Goal: Share content: Share content

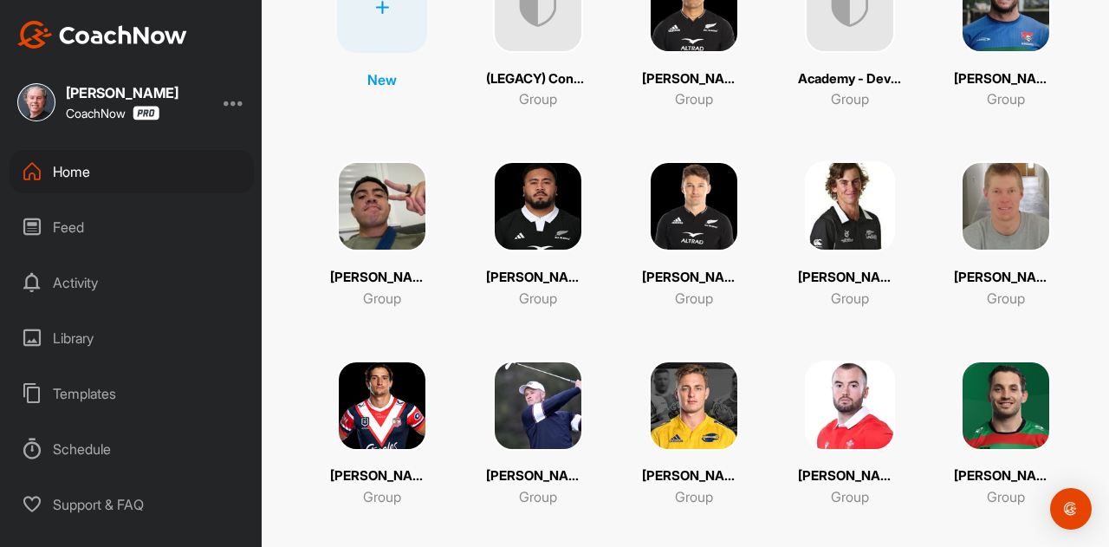
scroll to position [347, 0]
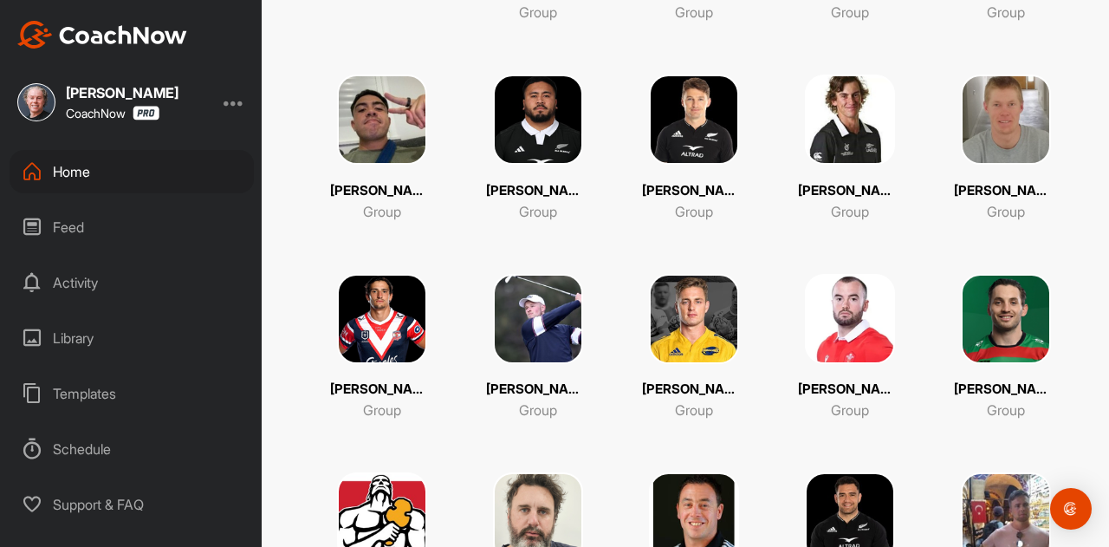
click at [846, 313] on img at bounding box center [850, 319] width 90 height 90
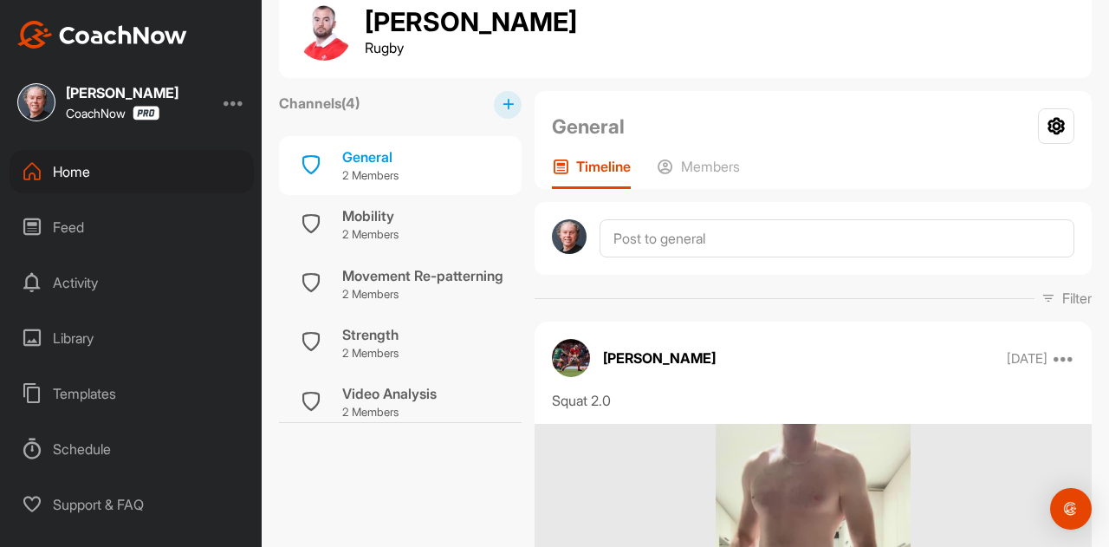
scroll to position [87, 0]
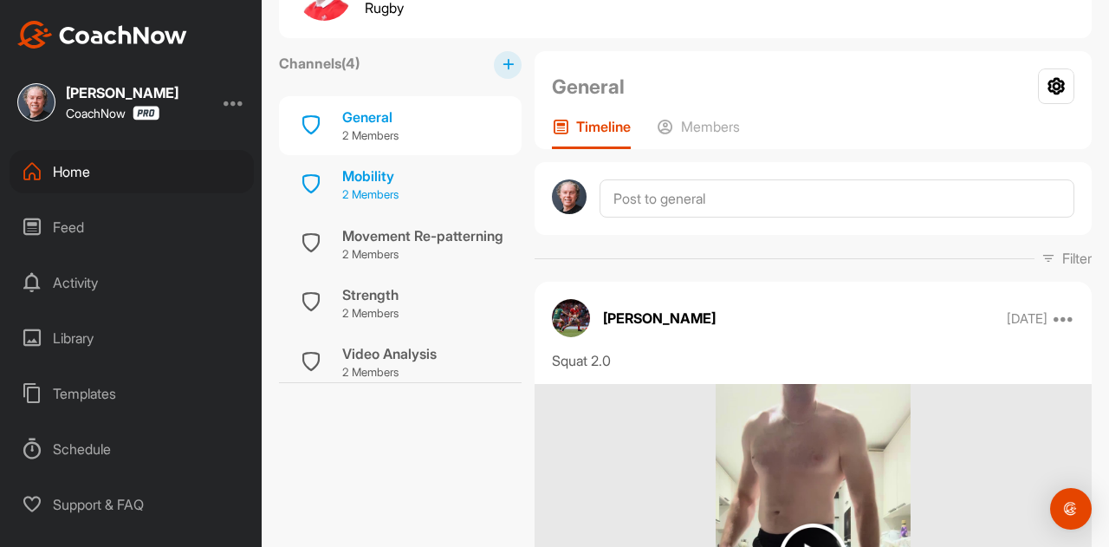
click at [394, 186] on p "2 Members" at bounding box center [370, 194] width 56 height 17
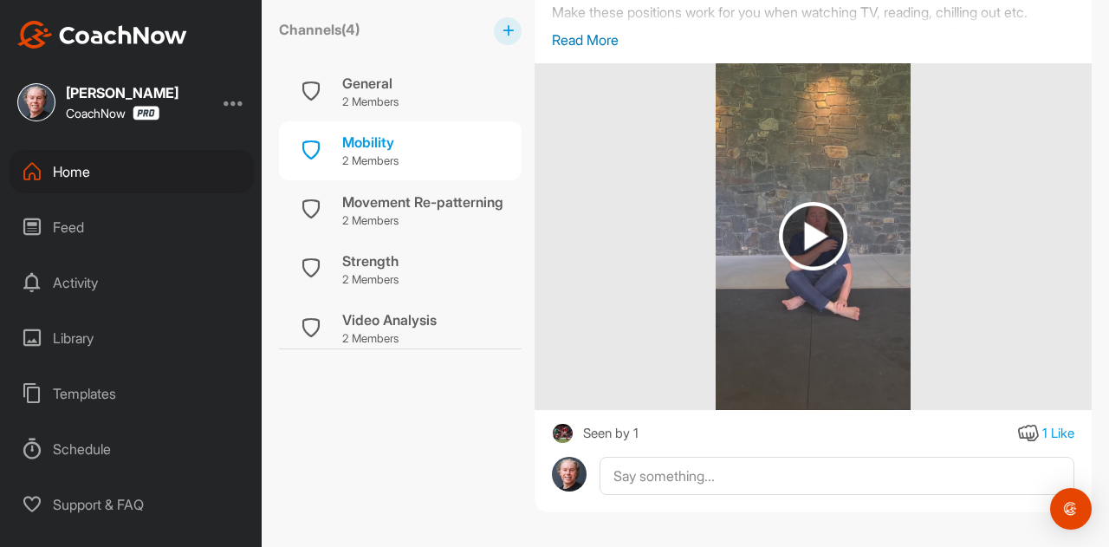
scroll to position [2441, 0]
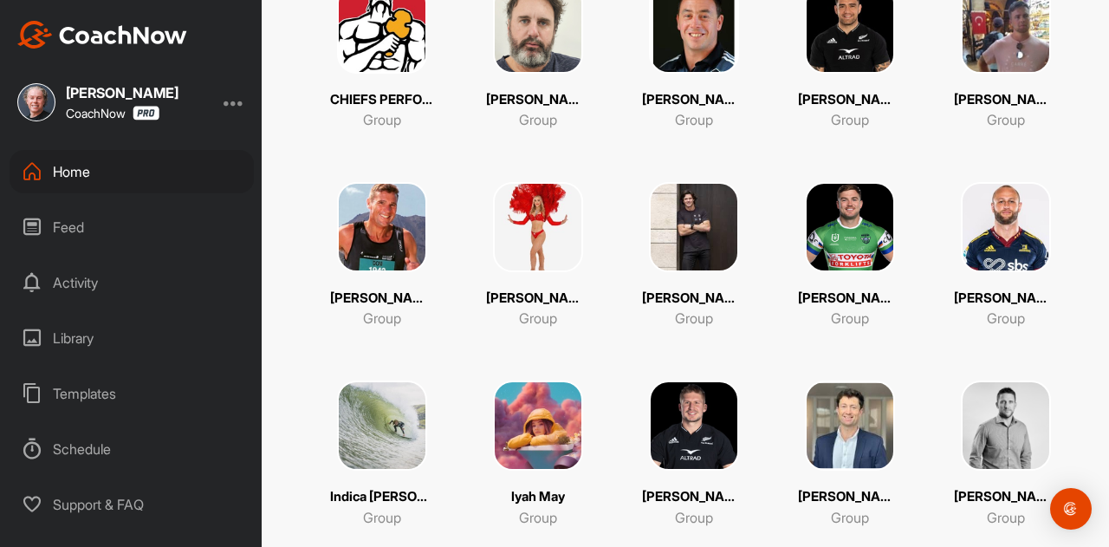
scroll to position [866, 0]
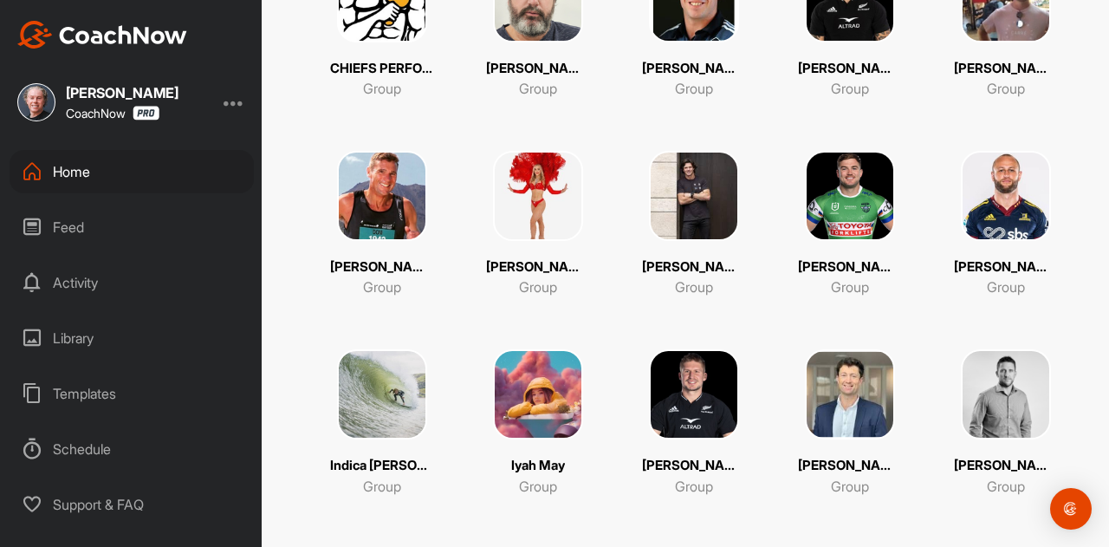
click at [854, 204] on img at bounding box center [850, 196] width 90 height 90
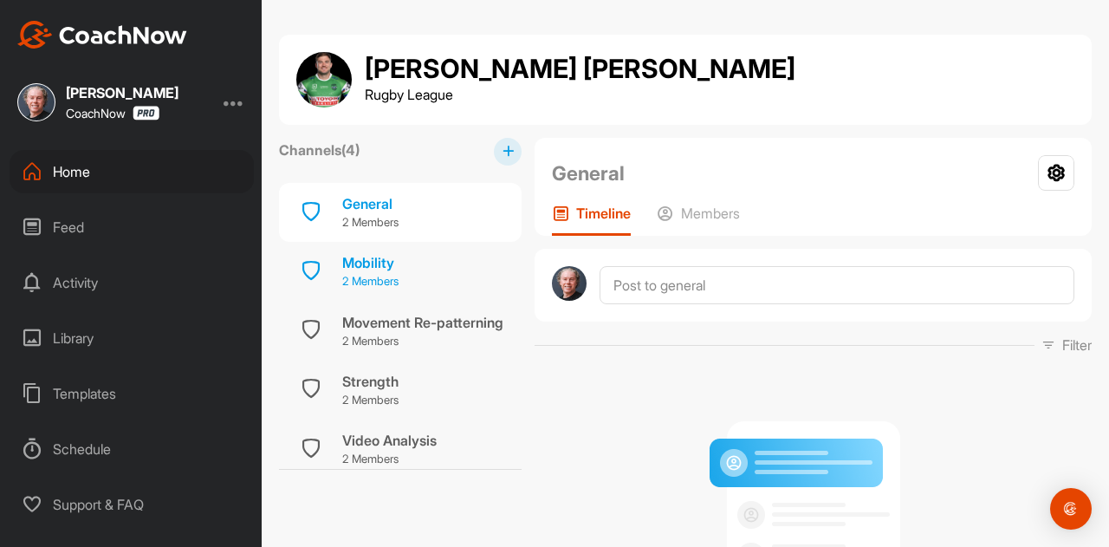
click at [373, 260] on div "Mobility" at bounding box center [370, 262] width 56 height 21
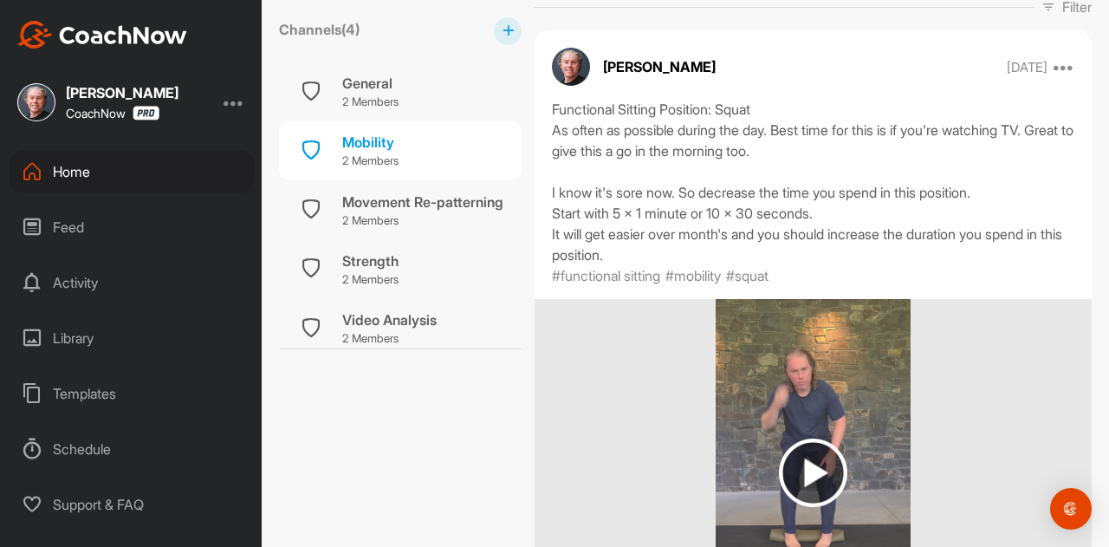
scroll to position [347, 0]
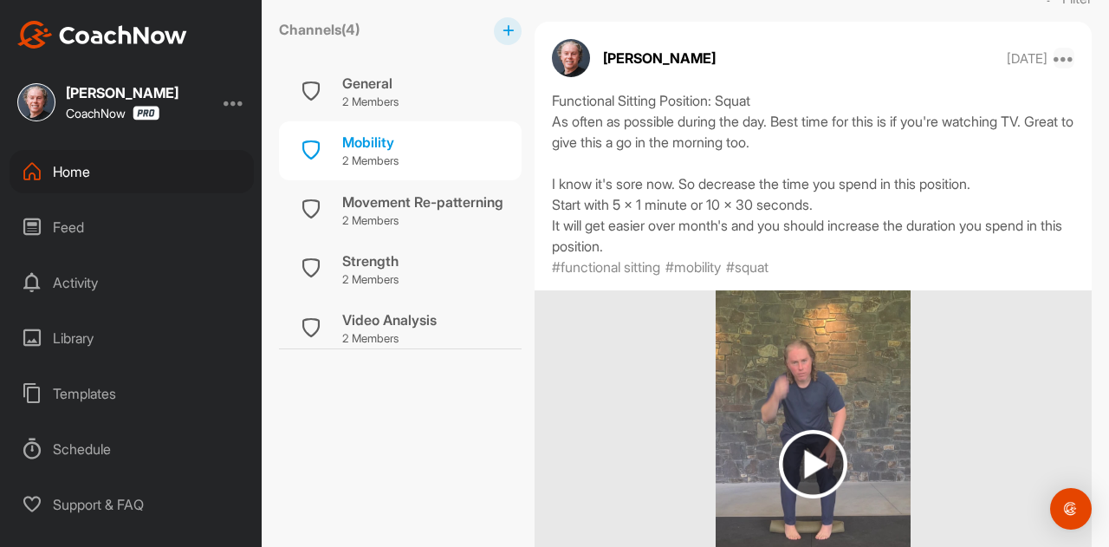
click at [1055, 58] on icon at bounding box center [1064, 58] width 21 height 21
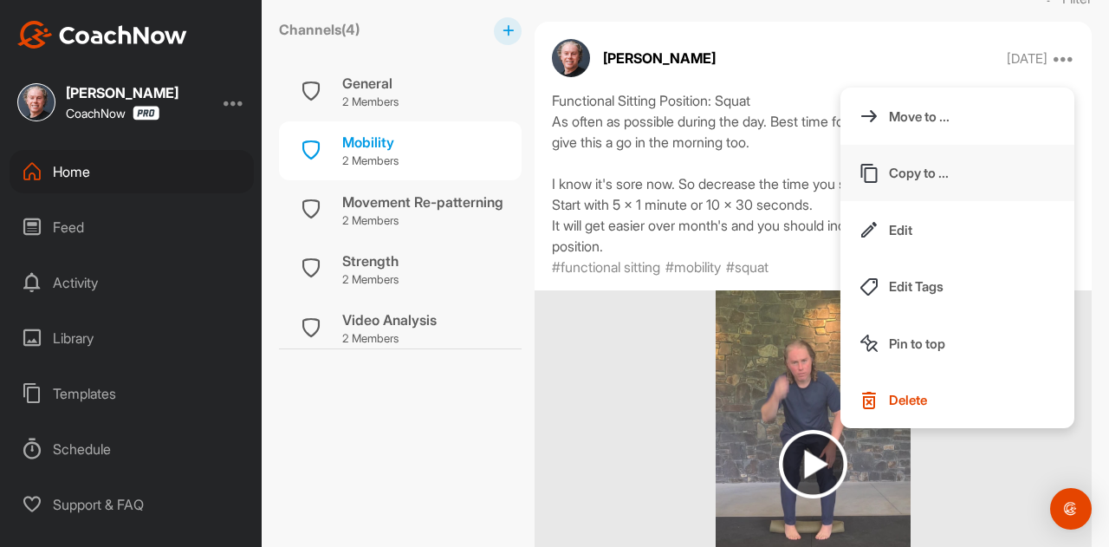
click at [898, 168] on p "Copy to ..." at bounding box center [919, 173] width 60 height 18
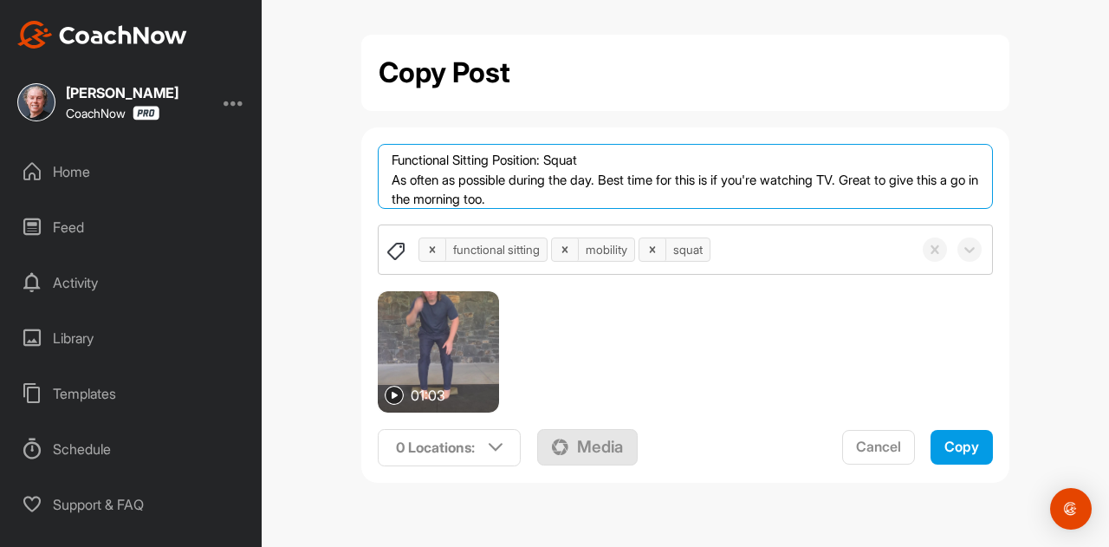
click at [570, 195] on textarea "Functional Sitting Position: Squat As often as possible during the day. Best ti…" at bounding box center [686, 176] width 616 height 65
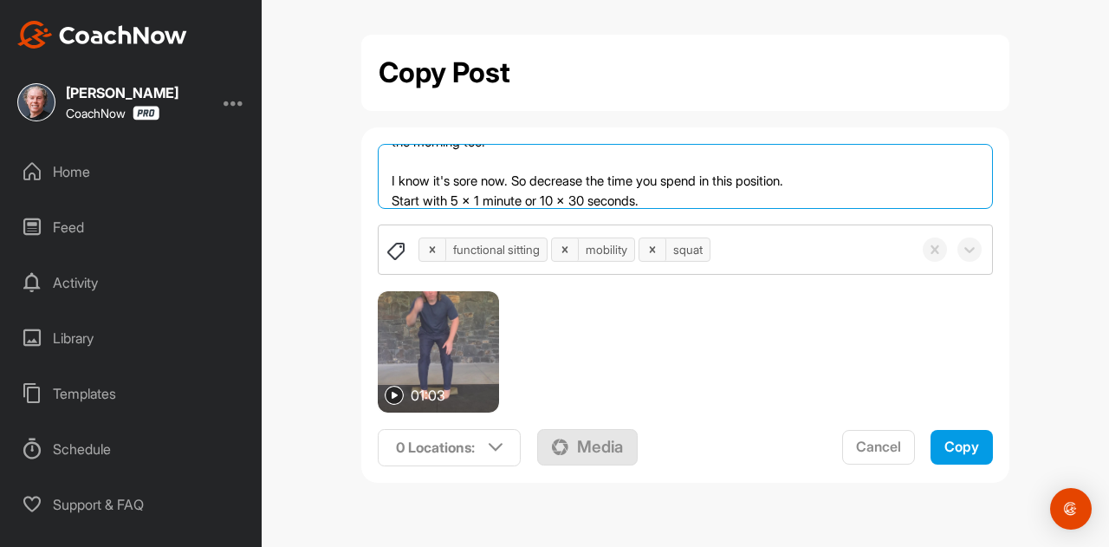
scroll to position [77, 0]
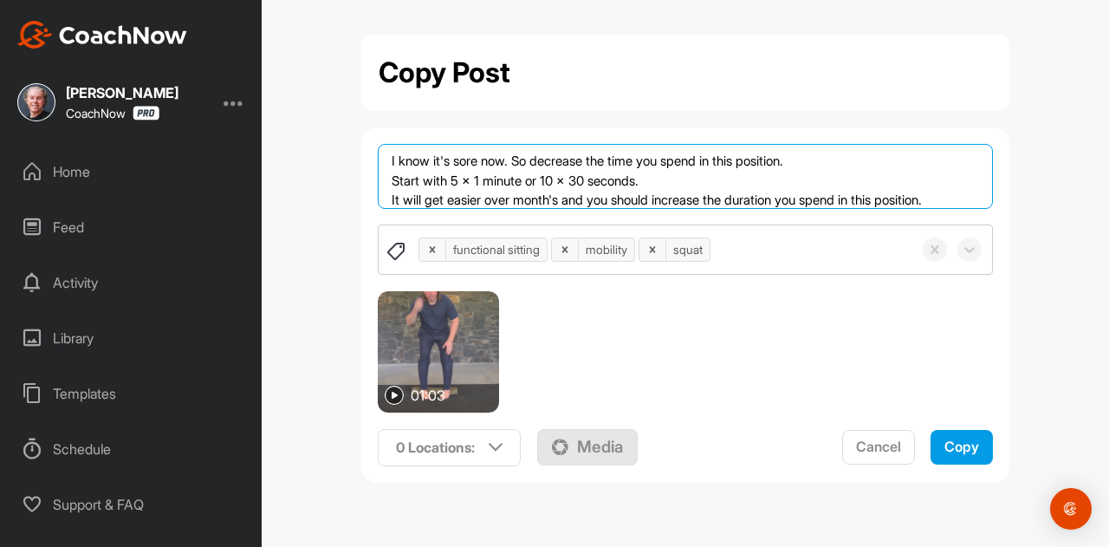
drag, startPoint x: 820, startPoint y: 159, endPoint x: 513, endPoint y: 158, distance: 306.7
click at [513, 158] on textarea "Functional Sitting Position: Squat As often as possible during the day. Best ti…" at bounding box center [686, 176] width 616 height 65
click at [544, 178] on textarea "Functional Sitting Position: Squat As often as possible during the day. Best ti…" at bounding box center [686, 176] width 616 height 65
click at [773, 182] on textarea "Functional Sitting Position: Squat As often as possible during the day. Best ti…" at bounding box center [686, 176] width 616 height 65
click at [509, 158] on textarea "Functional Sitting Position: Squat As often as possible during the day. Best ti…" at bounding box center [686, 176] width 616 height 65
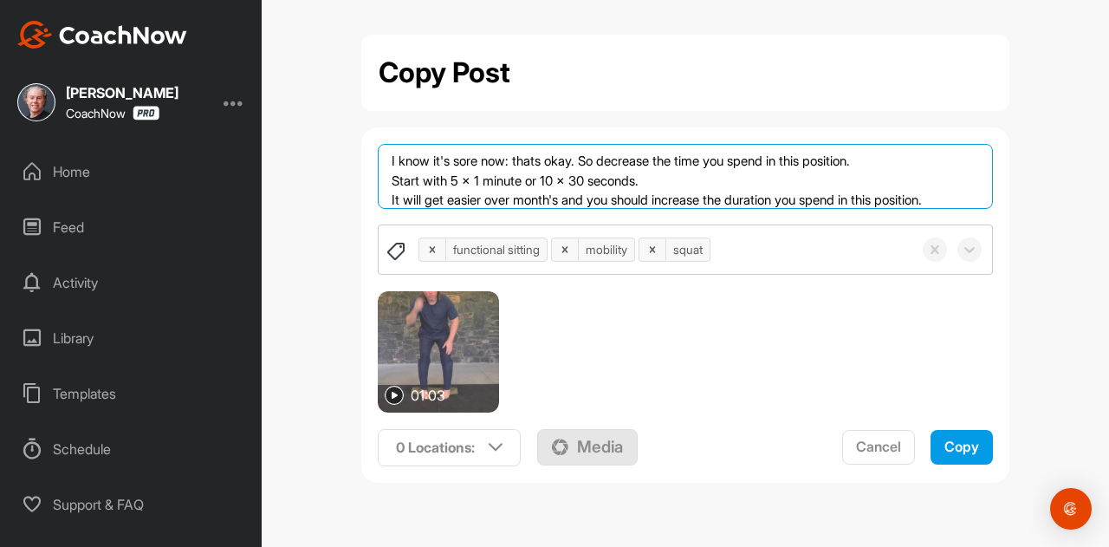
click at [604, 162] on textarea "Functional Sitting Position: Squat As often as possible during the day. Best ti…" at bounding box center [686, 176] width 616 height 65
type textarea "Functional Sitting Position: Squat As often as possible during the day. Best ti…"
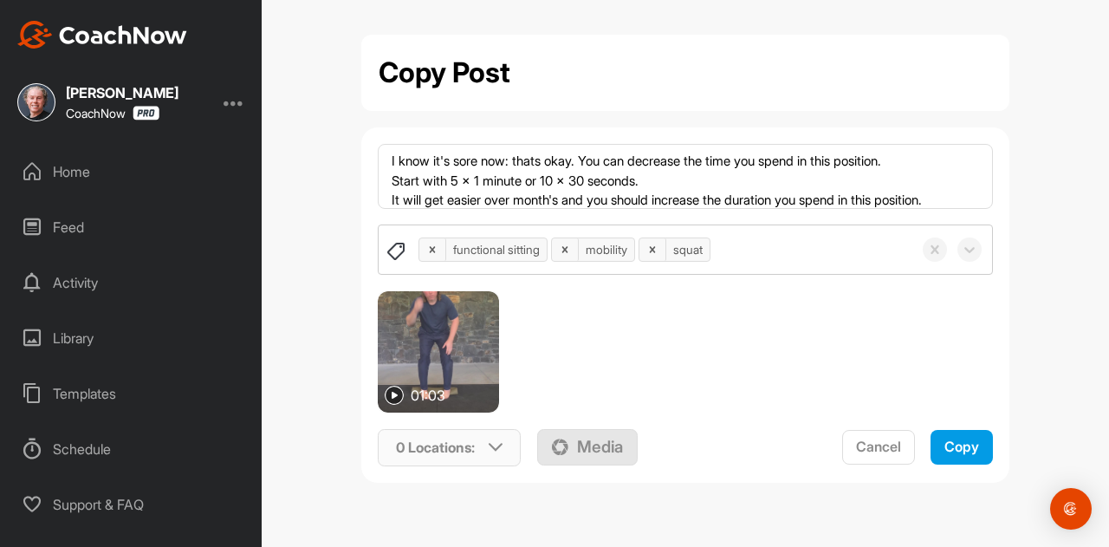
click at [468, 443] on p "0 Locations :" at bounding box center [435, 447] width 79 height 21
click at [464, 520] on input "text" at bounding box center [496, 514] width 208 height 36
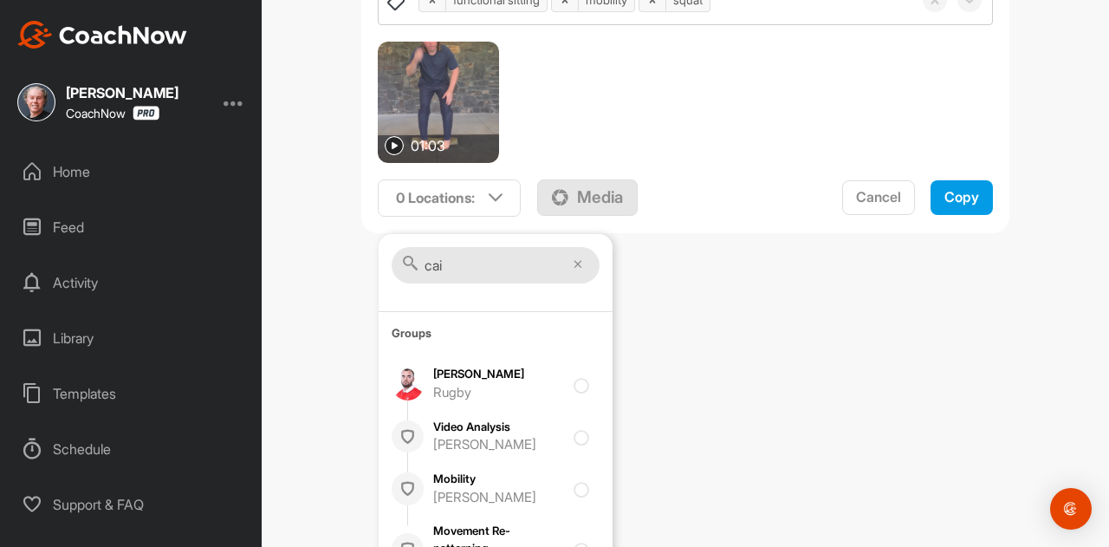
scroll to position [337, 0]
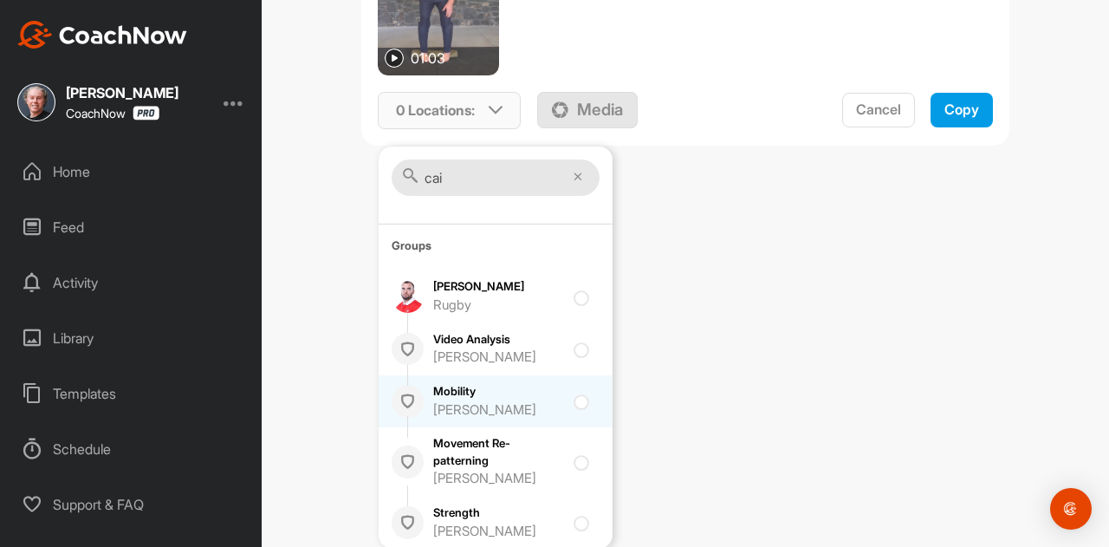
type input "cai"
click at [574, 398] on input "checkbox" at bounding box center [579, 396] width 11 height 11
checkbox input "true"
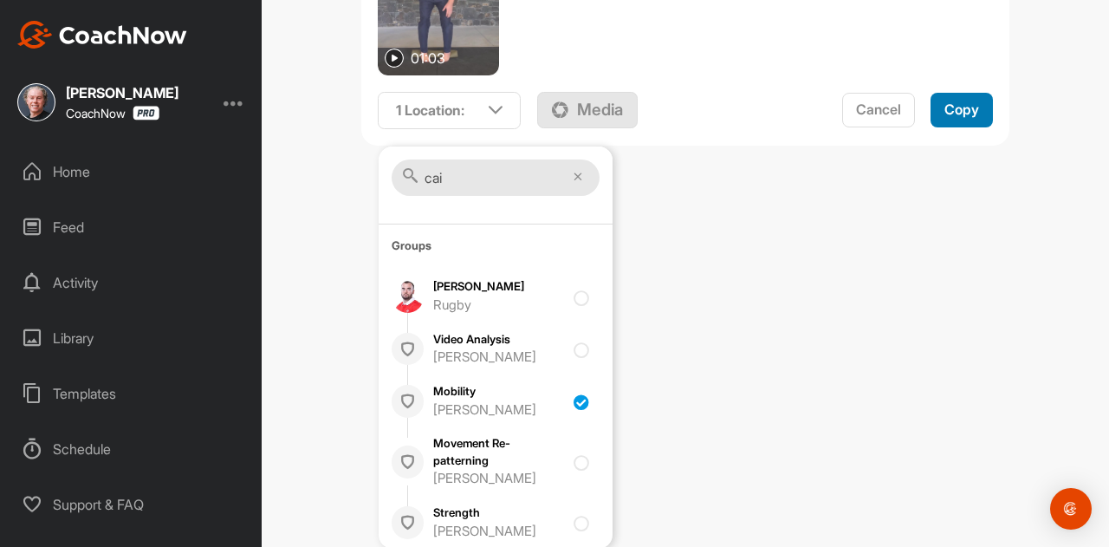
click at [953, 115] on span "Copy" at bounding box center [961, 109] width 35 height 17
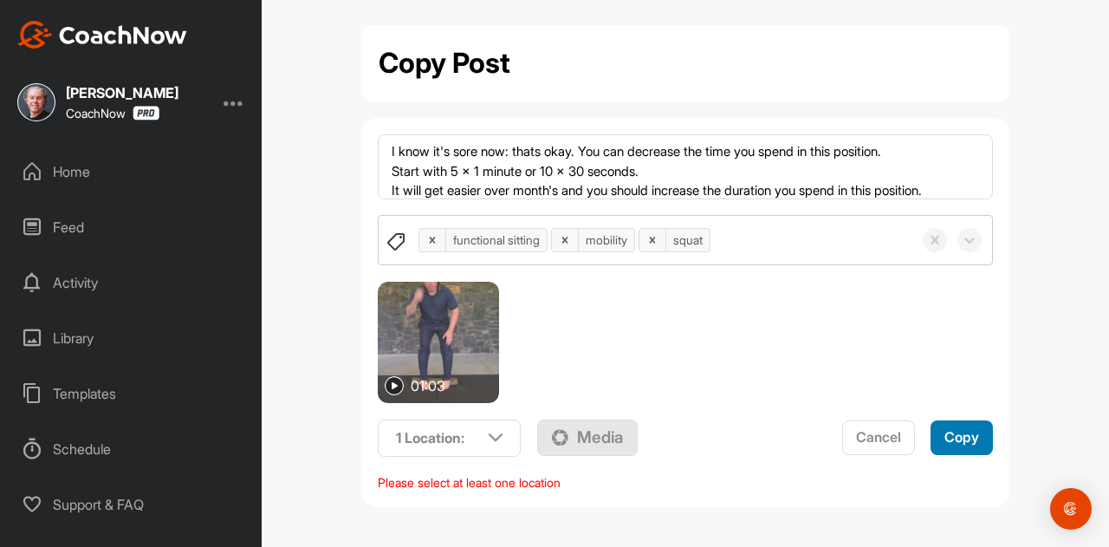
scroll to position [8, 0]
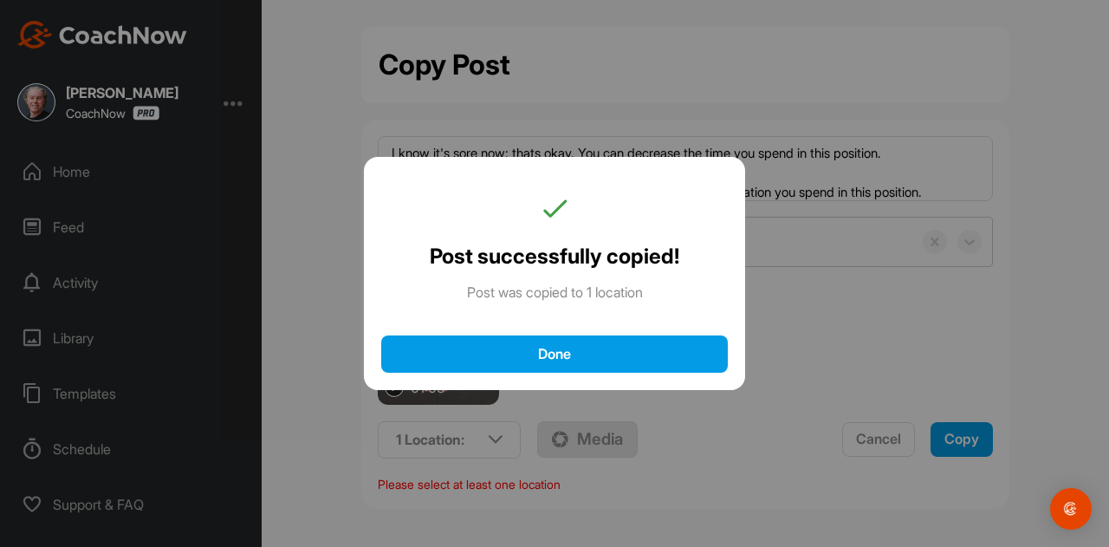
click at [546, 353] on div "Done" at bounding box center [555, 354] width 312 height 18
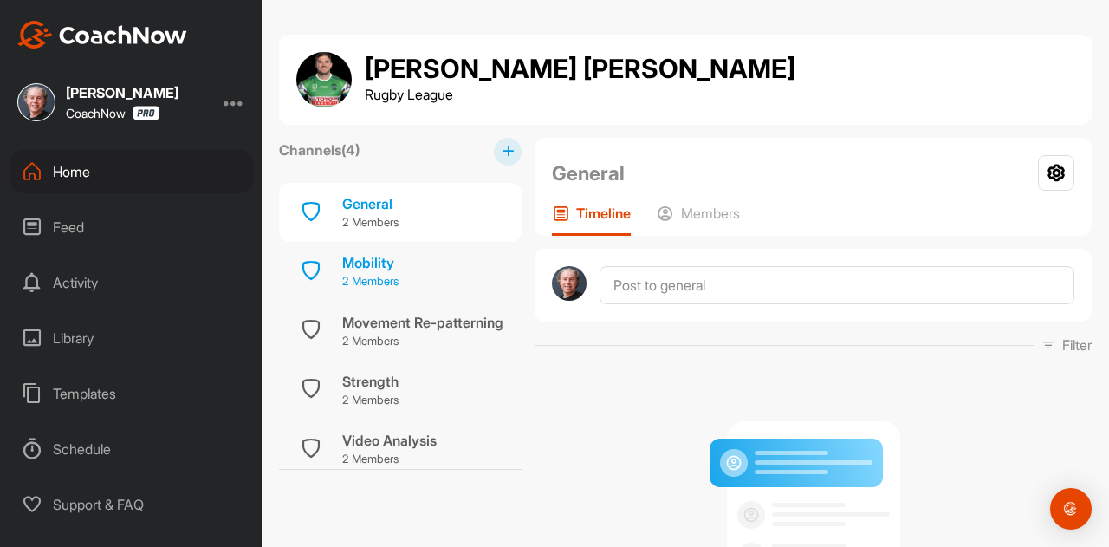
click at [374, 263] on div "Mobility" at bounding box center [370, 262] width 56 height 21
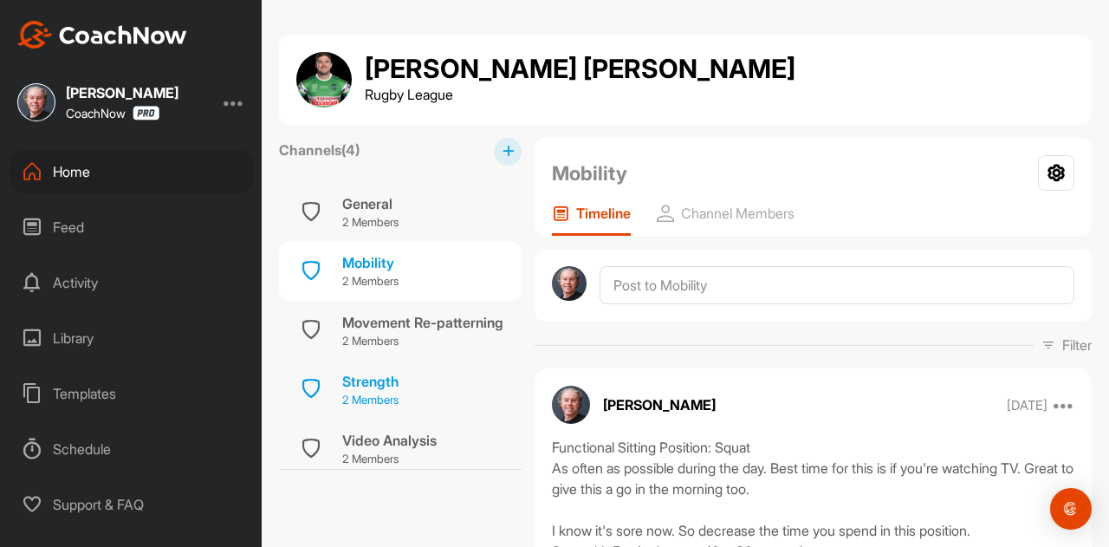
click at [387, 373] on div "Strength" at bounding box center [370, 381] width 56 height 21
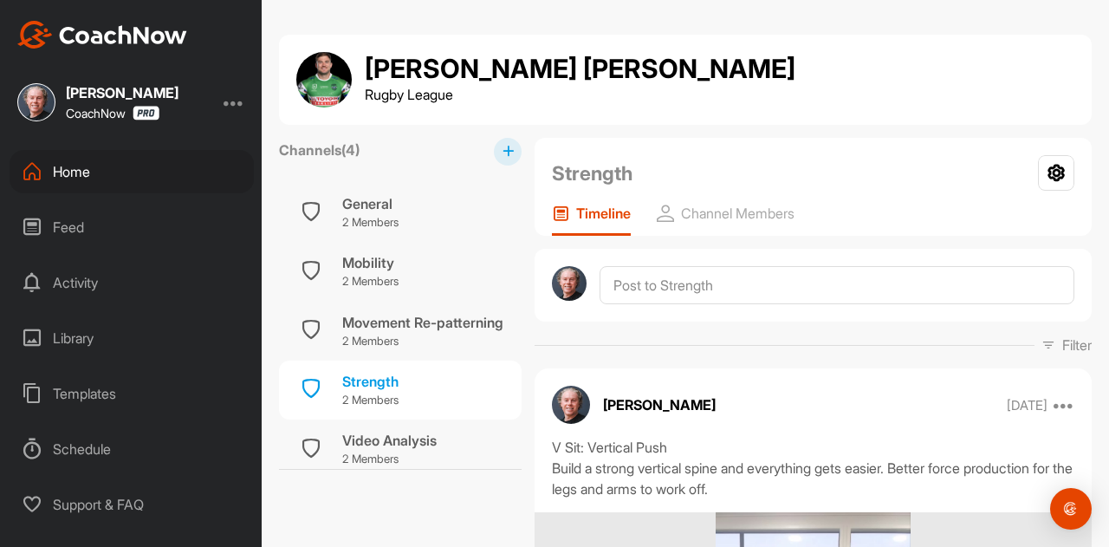
scroll to position [173, 0]
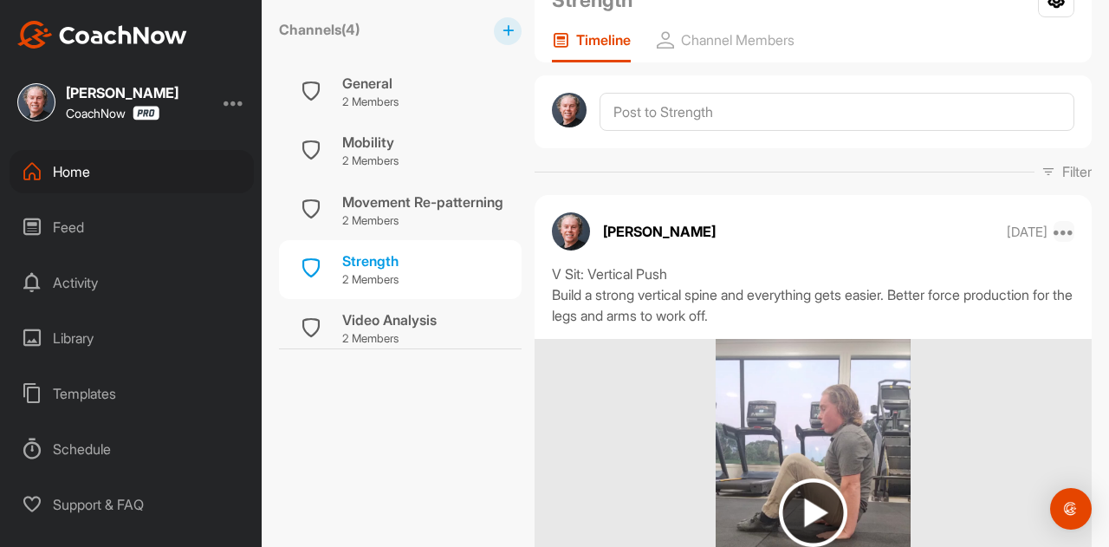
click at [1056, 234] on icon at bounding box center [1064, 231] width 21 height 21
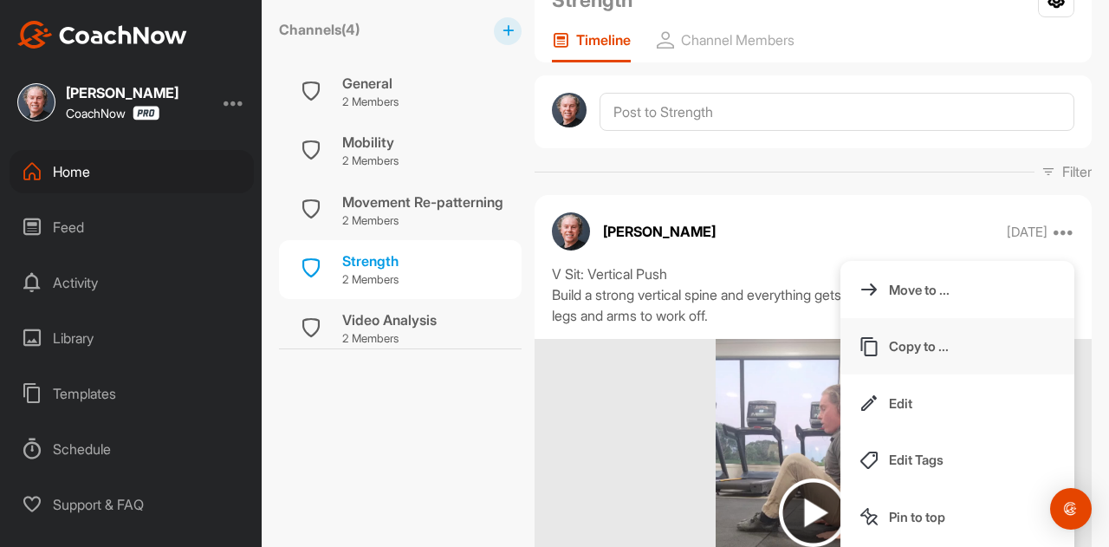
click at [905, 347] on p "Copy to ..." at bounding box center [919, 346] width 60 height 18
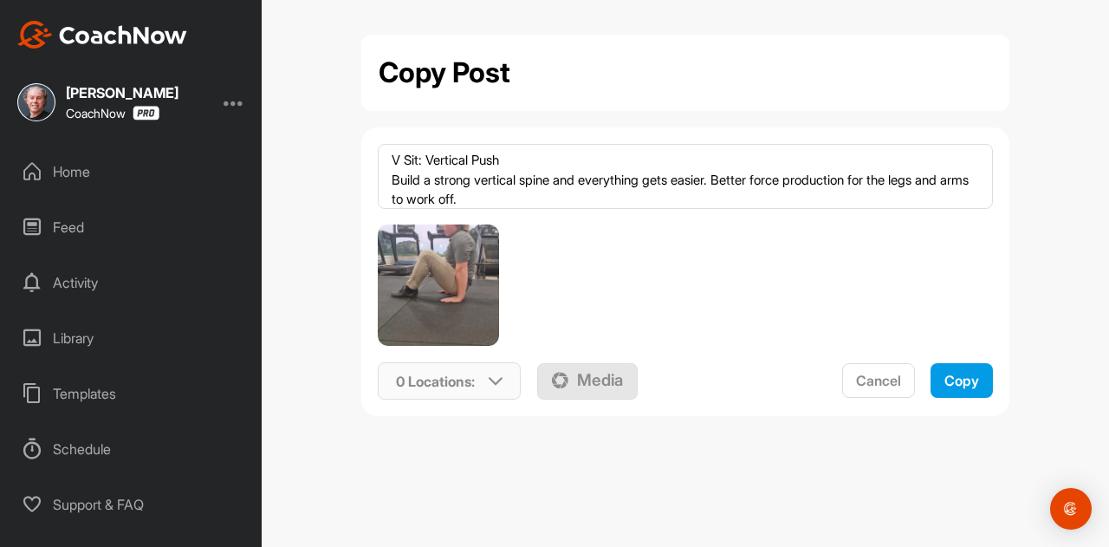
click at [452, 386] on p "0 Locations :" at bounding box center [435, 381] width 79 height 21
click at [451, 443] on input "text" at bounding box center [496, 448] width 208 height 36
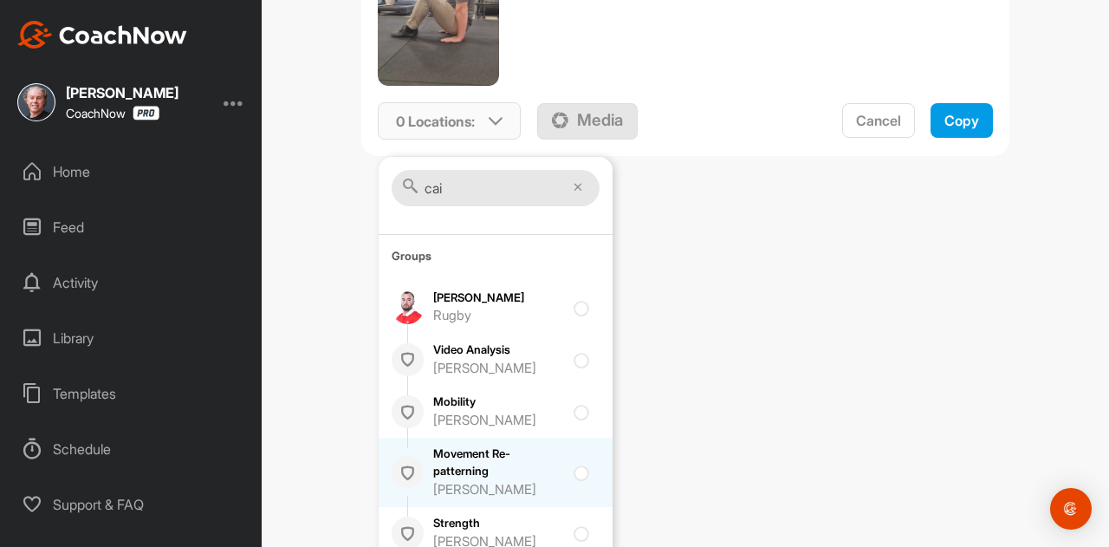
scroll to position [271, 0]
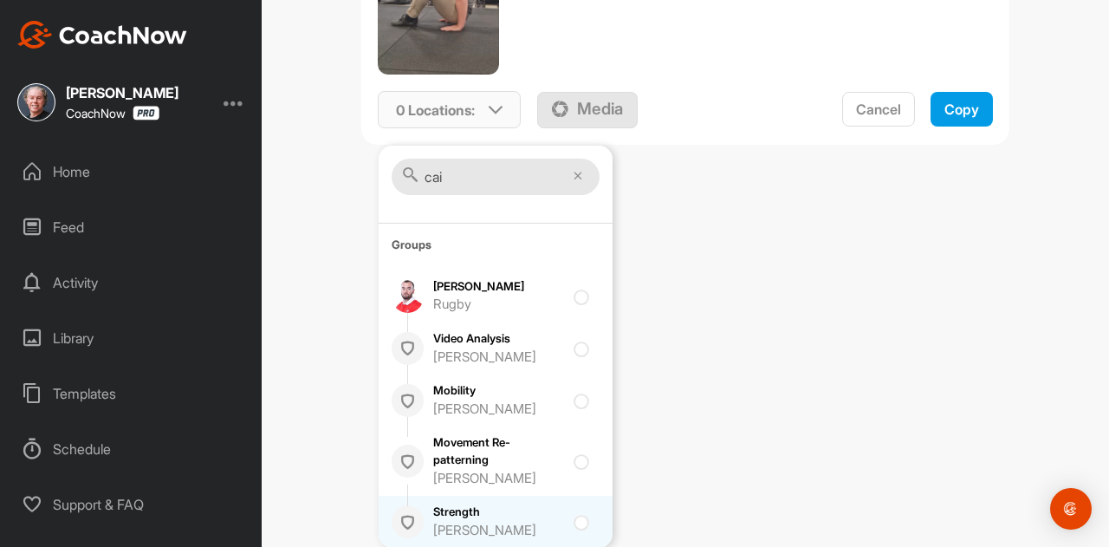
type input "cai"
click at [579, 523] on div at bounding box center [585, 521] width 23 height 21
checkbox input "true"
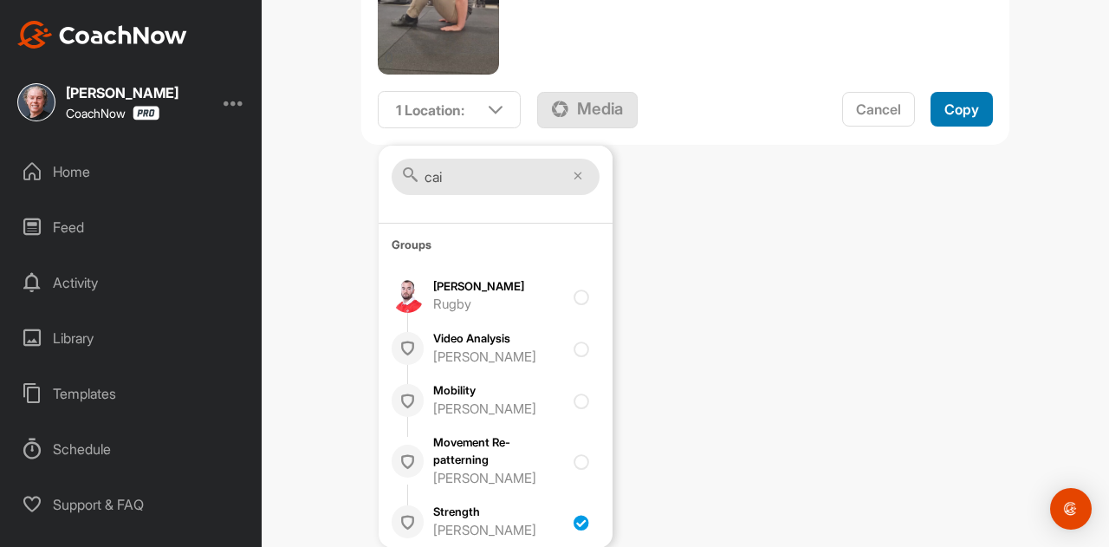
click at [958, 112] on span "Copy" at bounding box center [961, 109] width 35 height 17
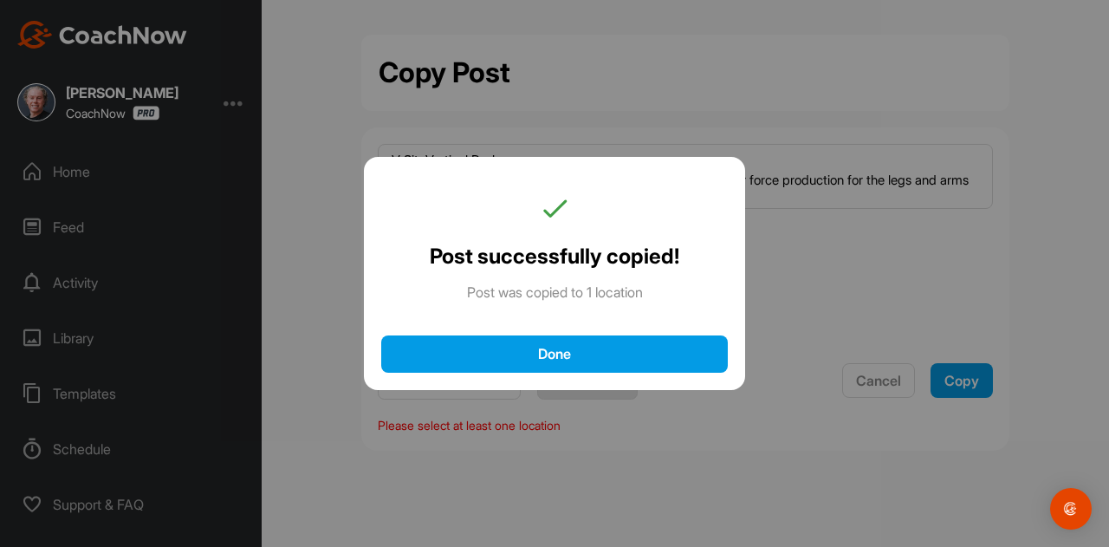
click at [521, 350] on div "Done" at bounding box center [555, 354] width 312 height 18
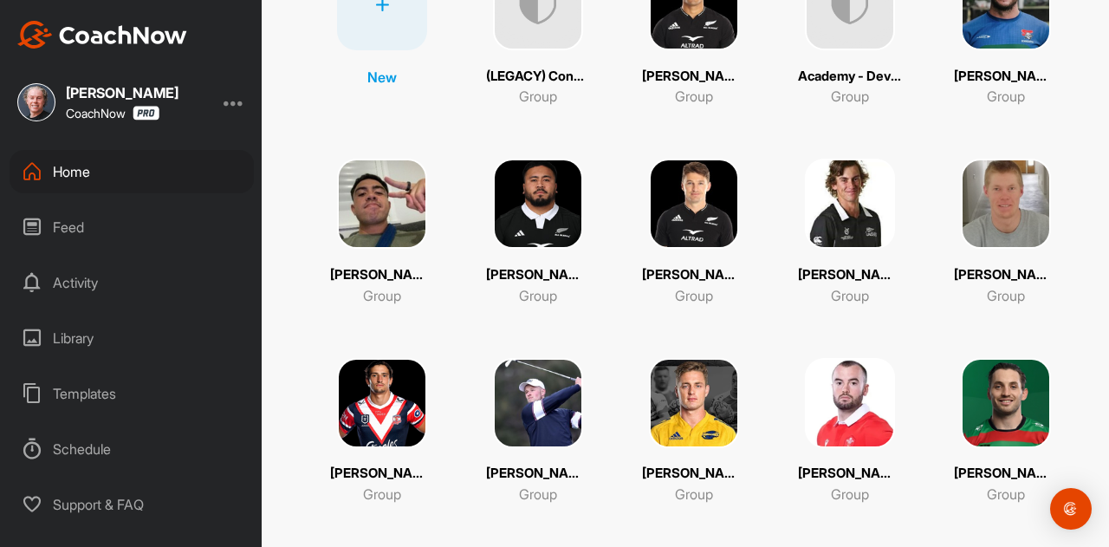
scroll to position [347, 0]
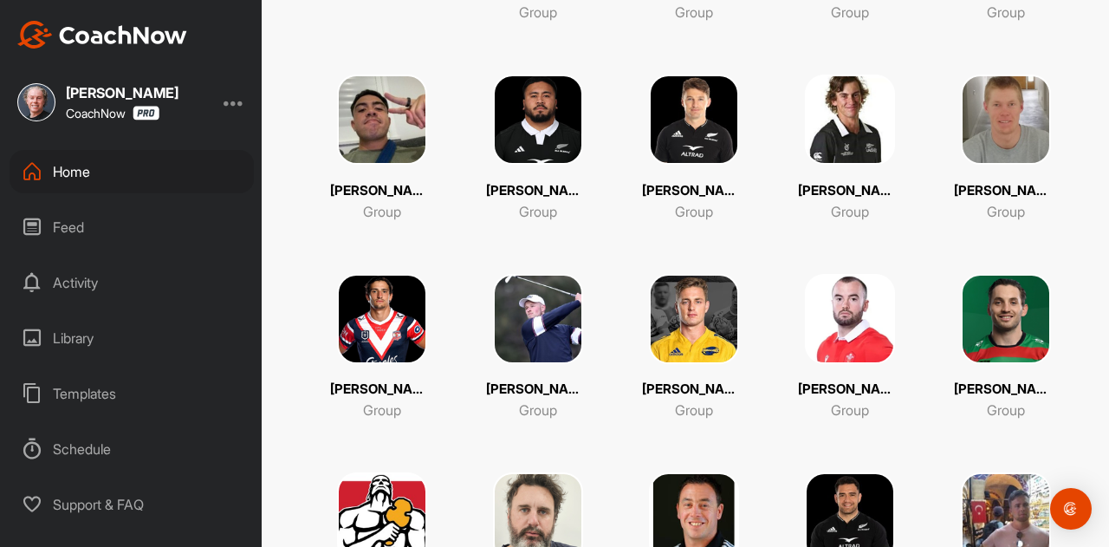
click at [853, 304] on img at bounding box center [850, 319] width 90 height 90
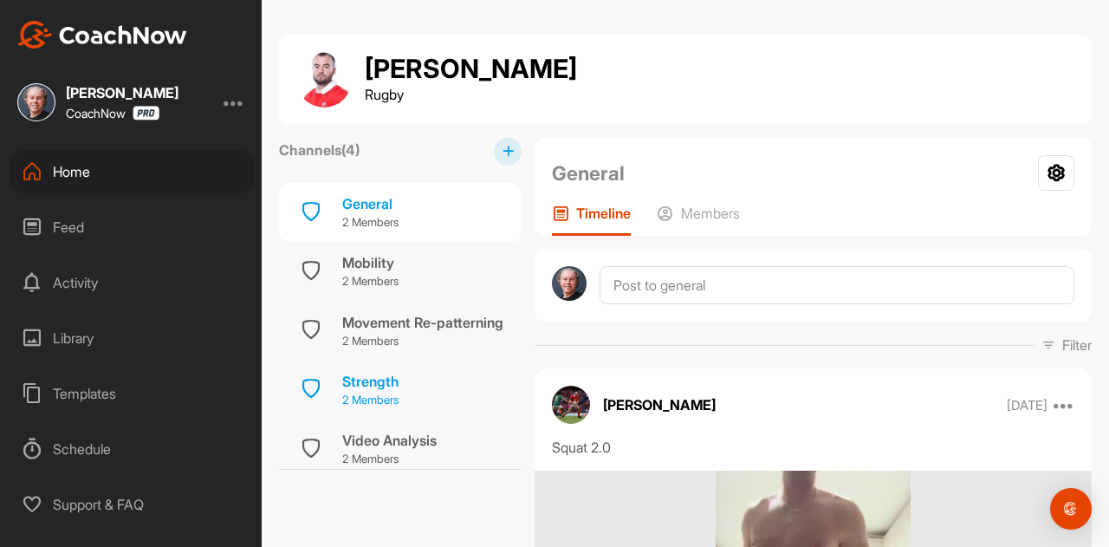
click at [381, 373] on div "Strength" at bounding box center [370, 381] width 56 height 21
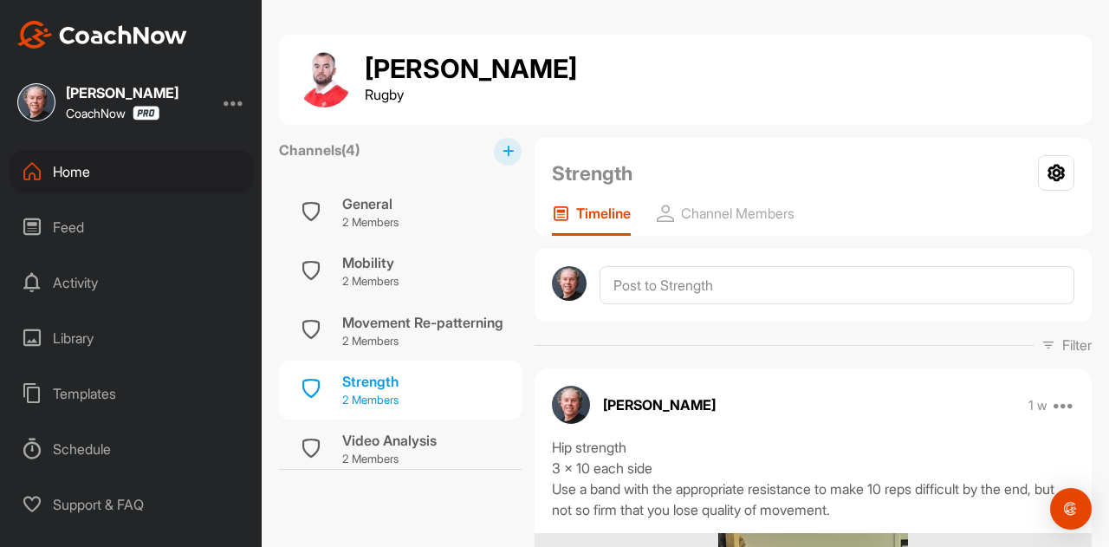
click at [364, 378] on div "Strength" at bounding box center [370, 381] width 56 height 21
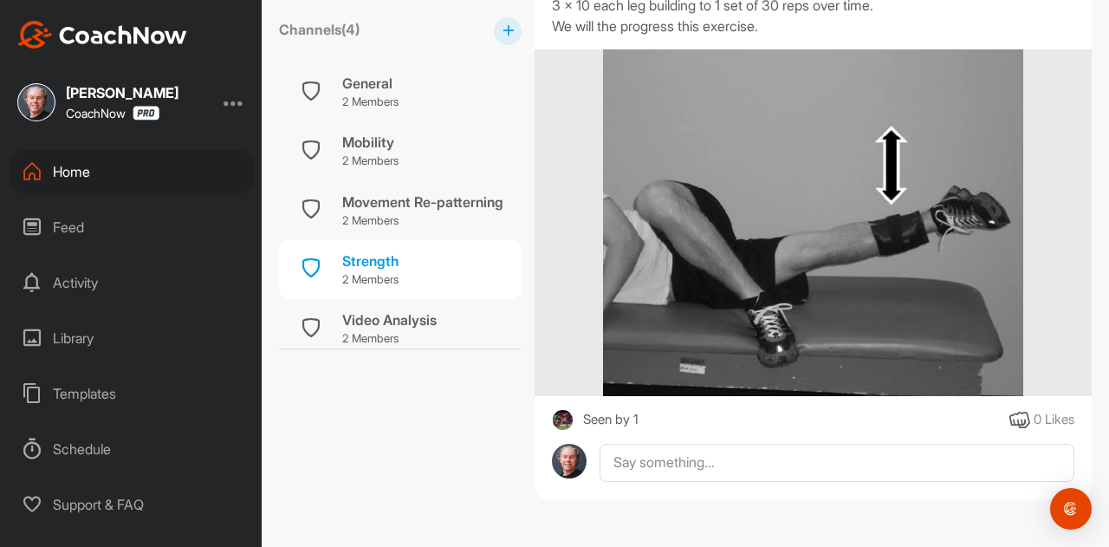
scroll to position [1719, 0]
